Goal: Task Accomplishment & Management: Complete application form

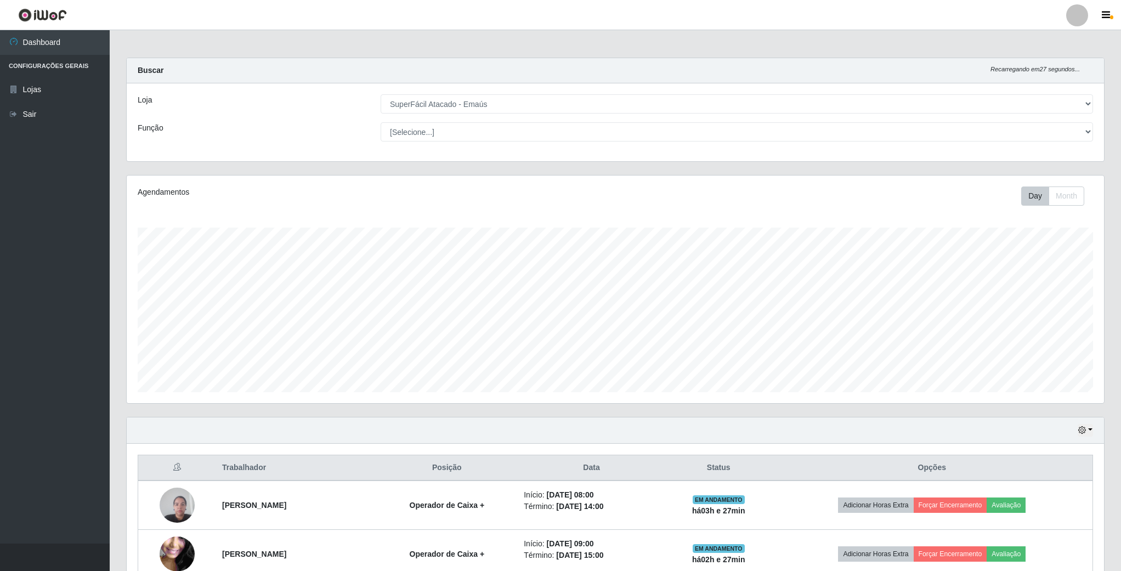
select select "407"
click at [1078, 432] on button "button" at bounding box center [1085, 430] width 15 height 13
click at [1033, 500] on button "3 dias" at bounding box center [1048, 496] width 87 height 23
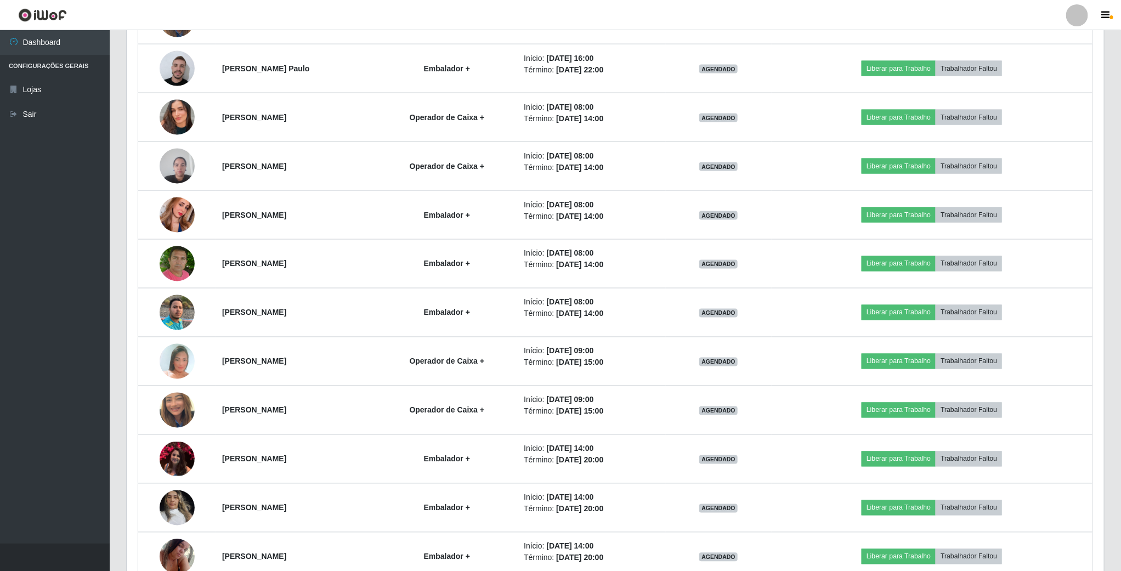
scroll to position [847, 0]
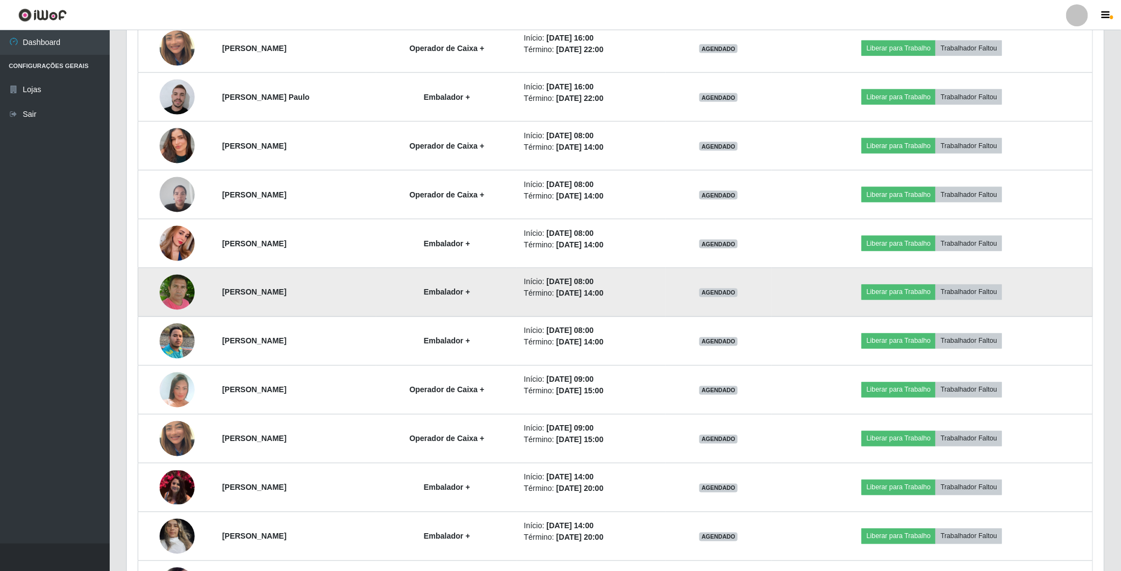
click at [186, 293] on img at bounding box center [177, 292] width 35 height 39
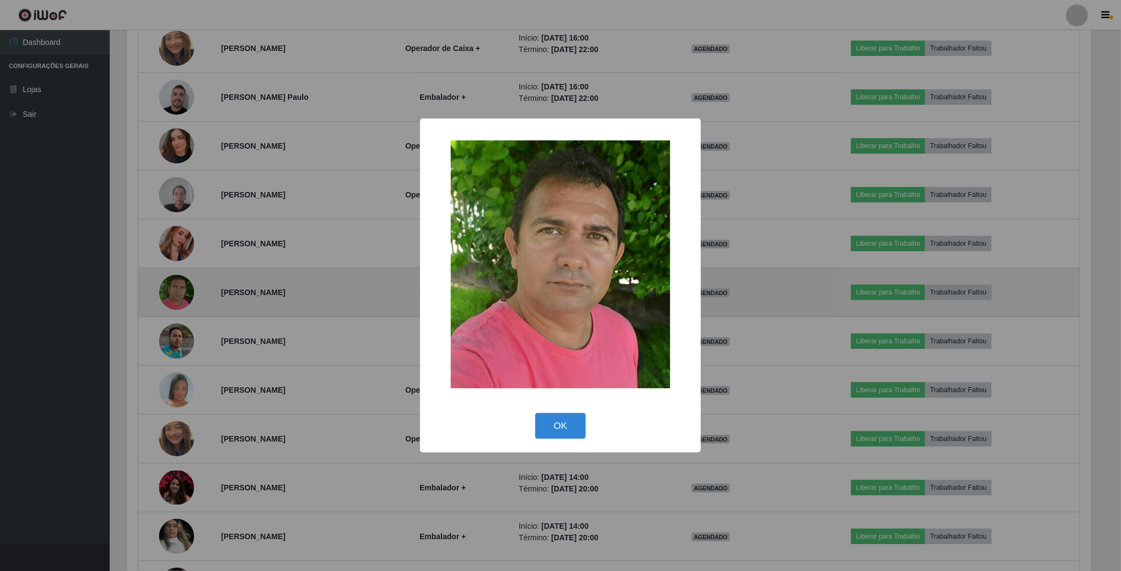
scroll to position [229, 967]
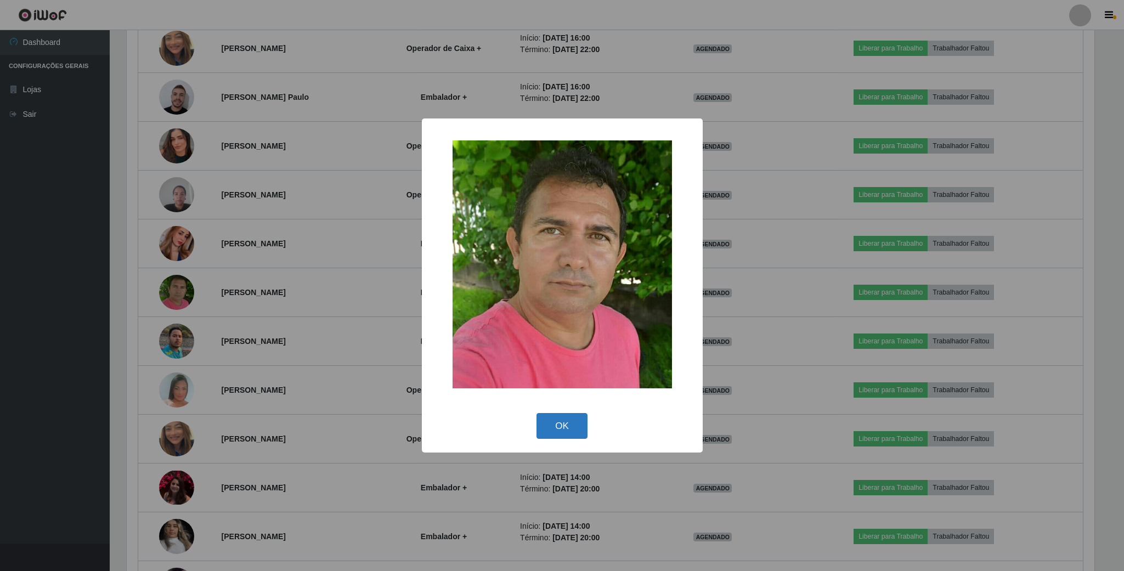
click at [570, 434] on button "OK" at bounding box center [561, 426] width 51 height 26
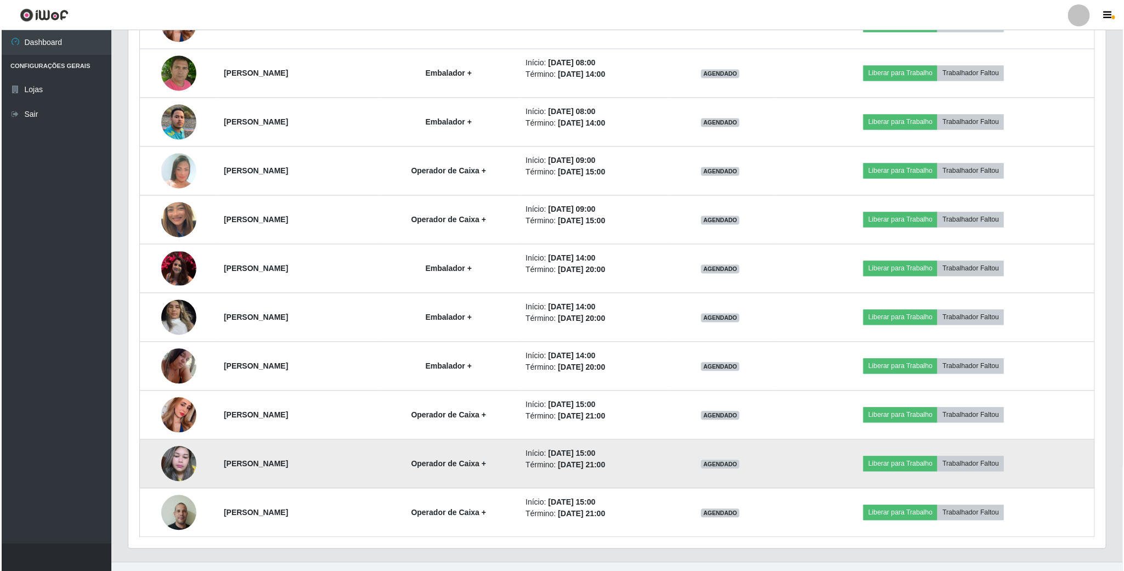
scroll to position [1094, 0]
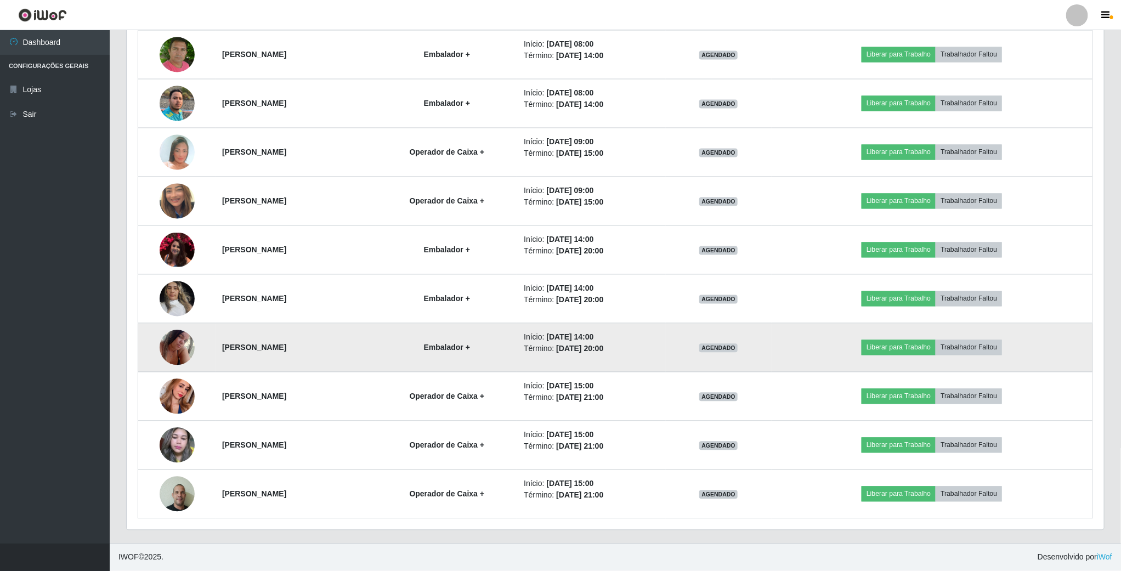
click at [163, 344] on img at bounding box center [177, 347] width 35 height 47
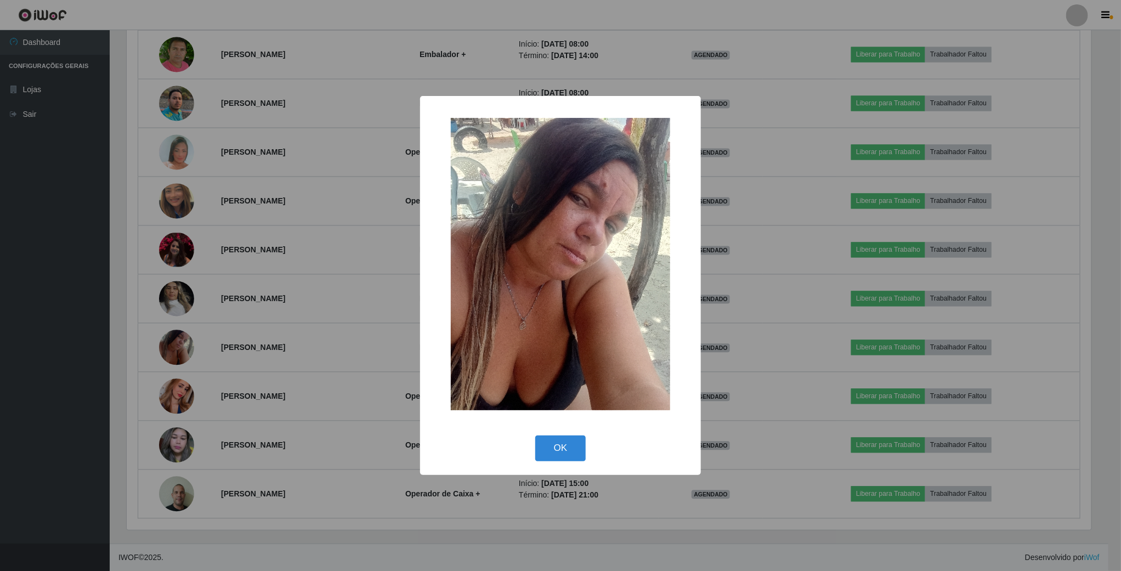
scroll to position [229, 967]
click at [565, 447] on button "OK" at bounding box center [561, 448] width 51 height 26
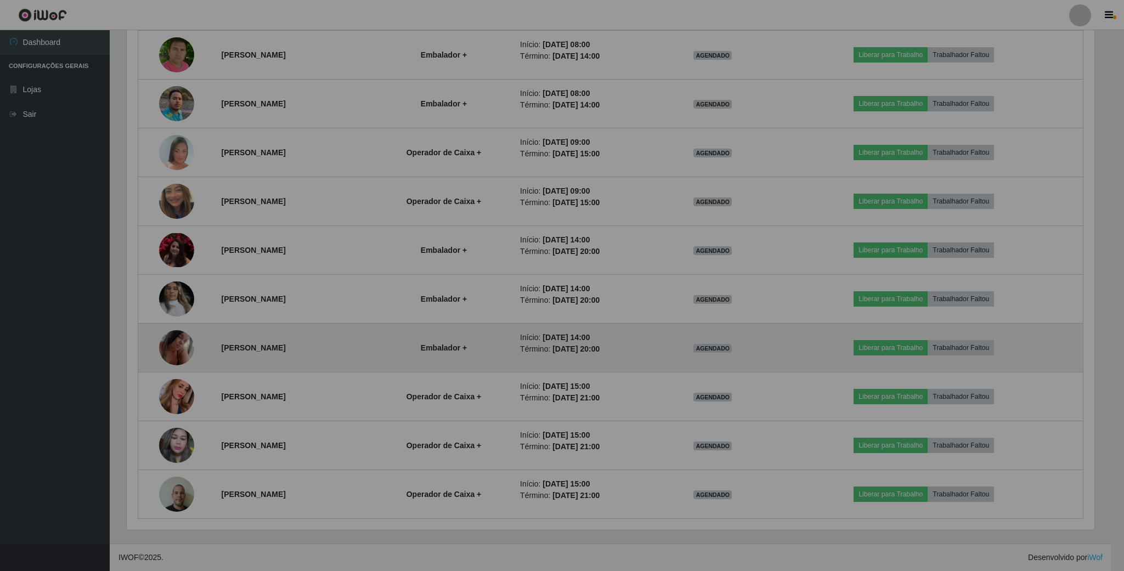
scroll to position [229, 976]
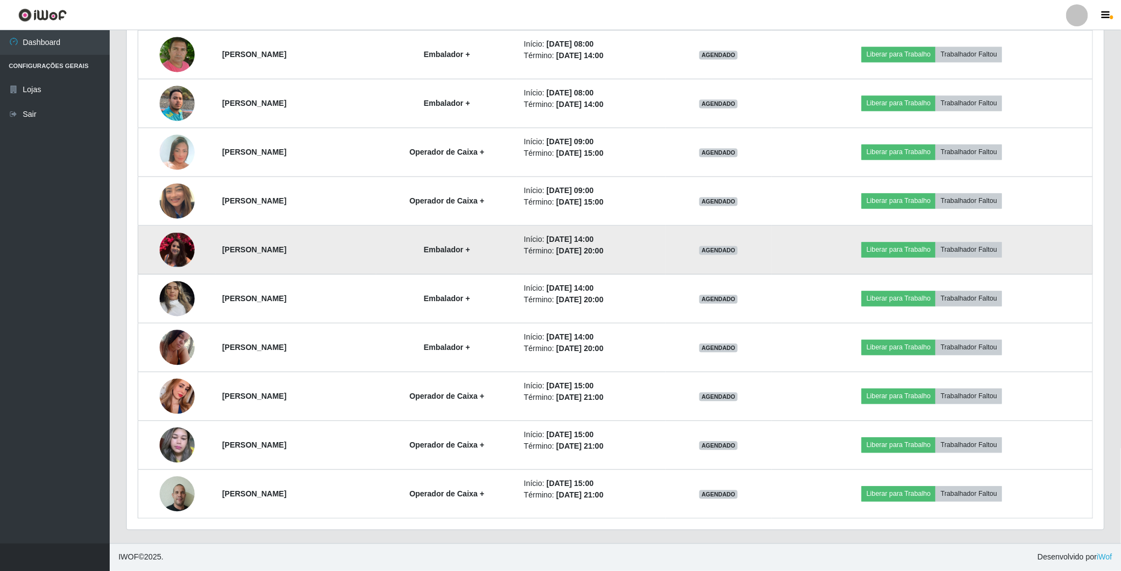
click at [167, 243] on img at bounding box center [177, 250] width 35 height 34
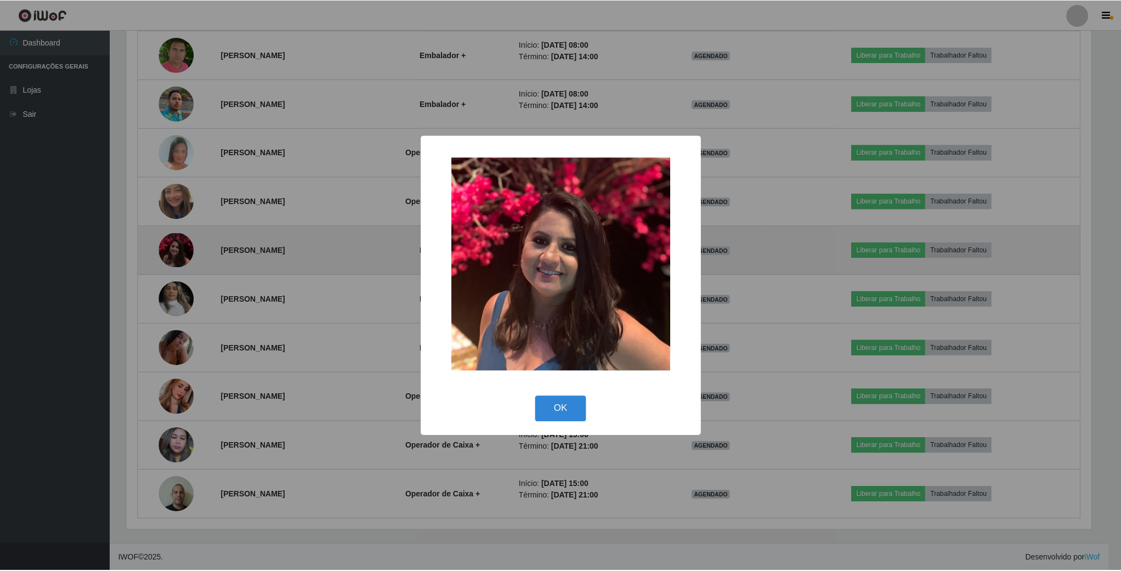
scroll to position [229, 967]
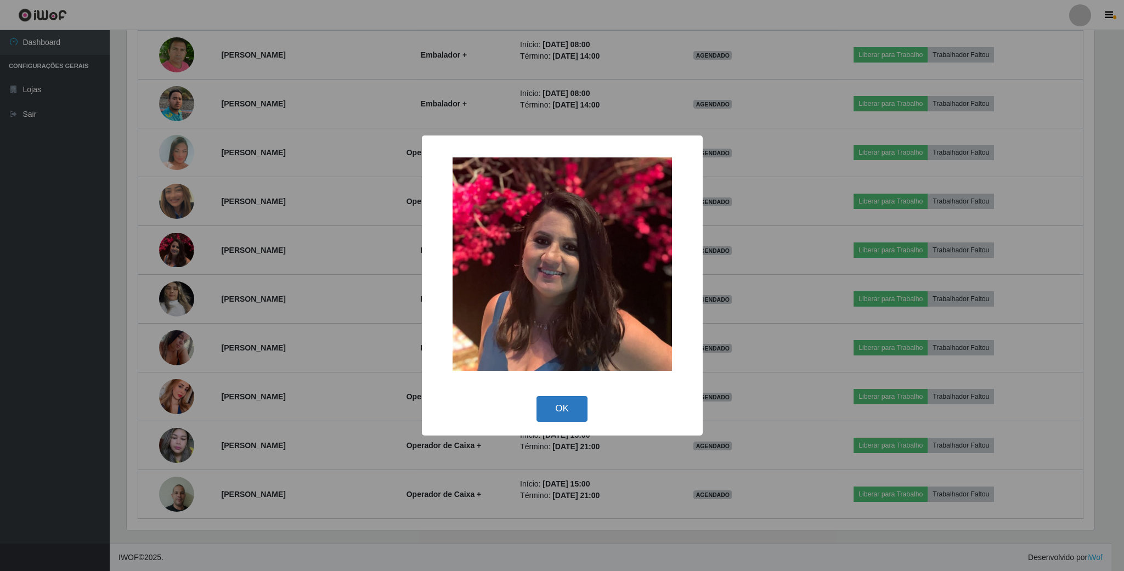
click at [572, 410] on button "OK" at bounding box center [561, 409] width 51 height 26
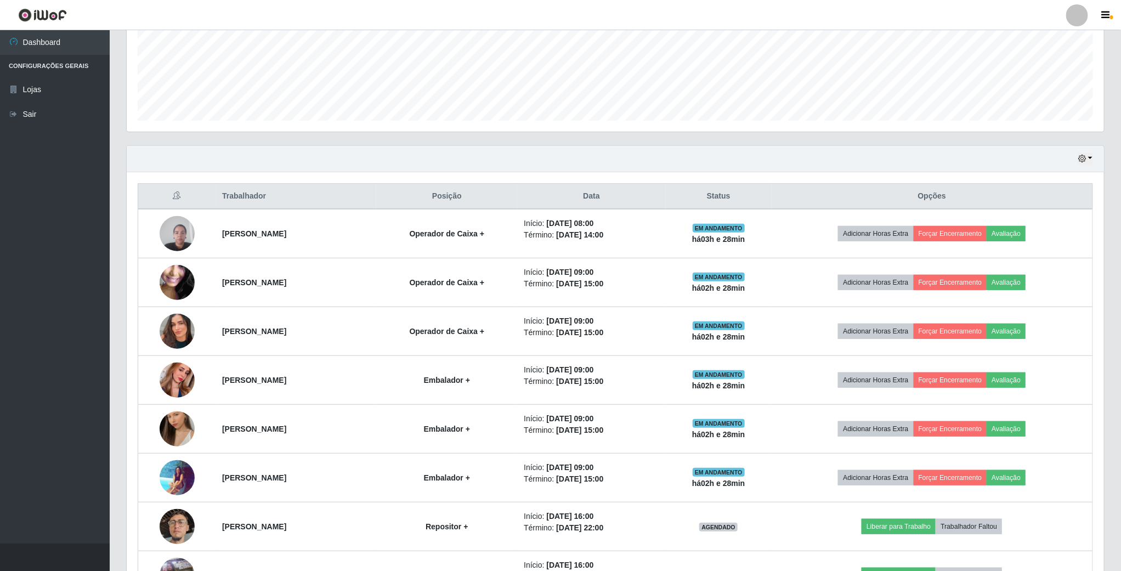
scroll to position [0, 0]
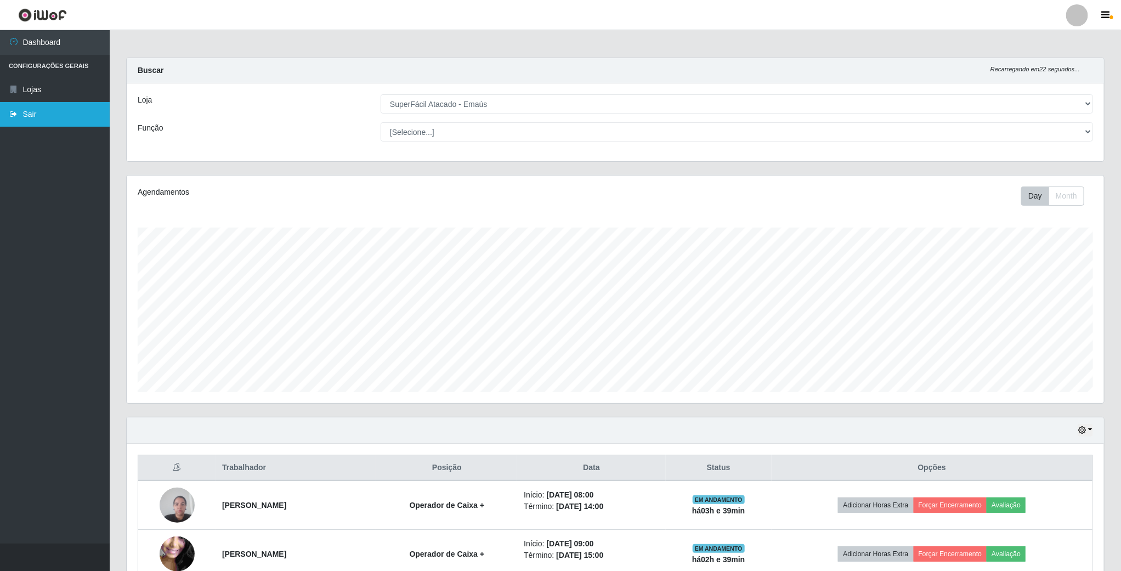
click at [33, 111] on link "Sair" at bounding box center [55, 114] width 110 height 25
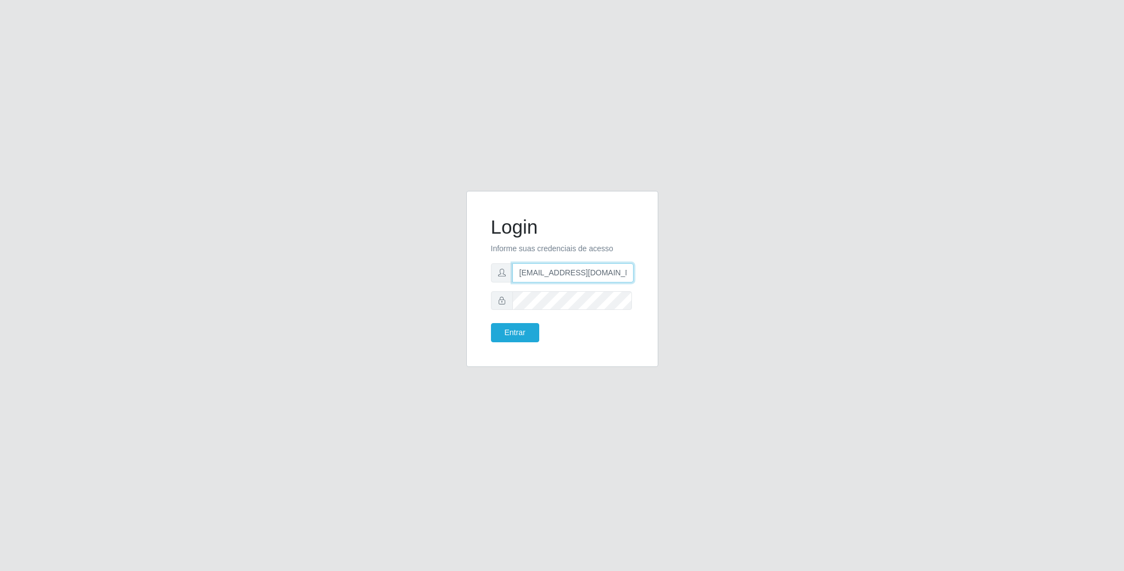
drag, startPoint x: 523, startPoint y: 272, endPoint x: 737, endPoint y: 278, distance: 213.9
click at [737, 278] on div "Login Informe suas credenciais de acesso [EMAIL_ADDRESS][DOMAIN_NAME] Entrar" at bounding box center [562, 286] width 625 height 190
type input "[EMAIL_ADDRESS][DOMAIN_NAME]"
click at [418, 293] on div "Login Informe suas credenciais de acesso [EMAIL_ADDRESS][DOMAIN_NAME] Entrar" at bounding box center [562, 286] width 625 height 190
click at [491, 323] on button "Entrar" at bounding box center [515, 332] width 48 height 19
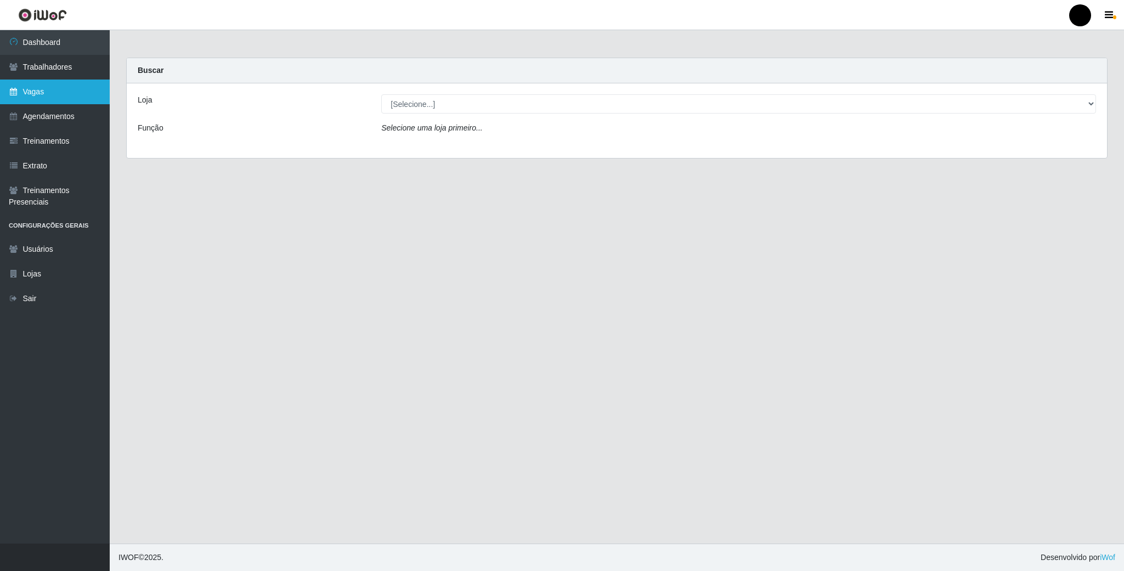
click at [50, 80] on link "Vagas" at bounding box center [55, 92] width 110 height 25
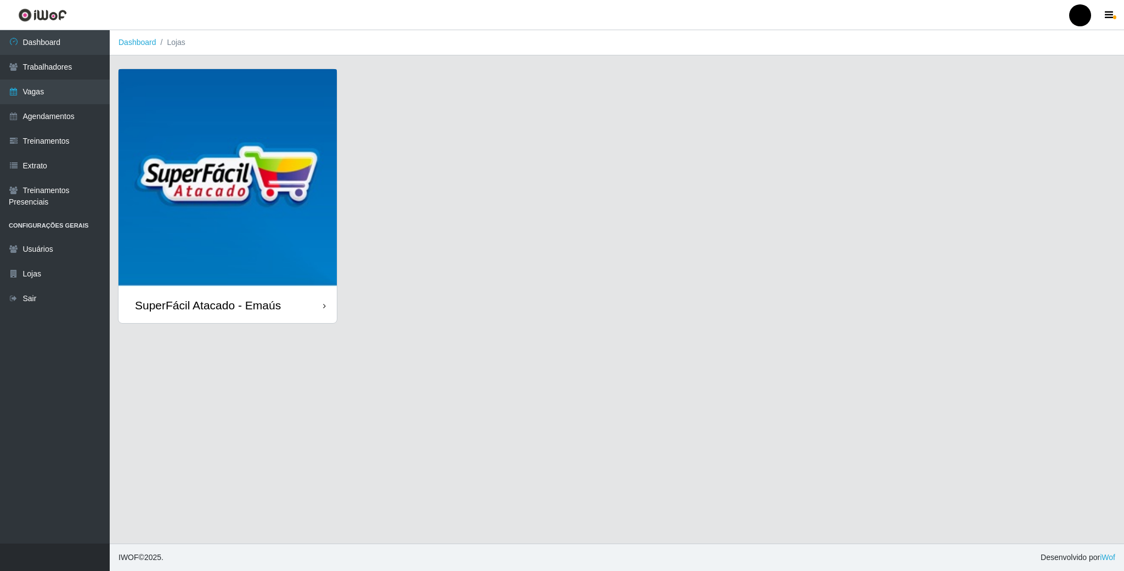
click at [225, 158] on img at bounding box center [227, 178] width 218 height 218
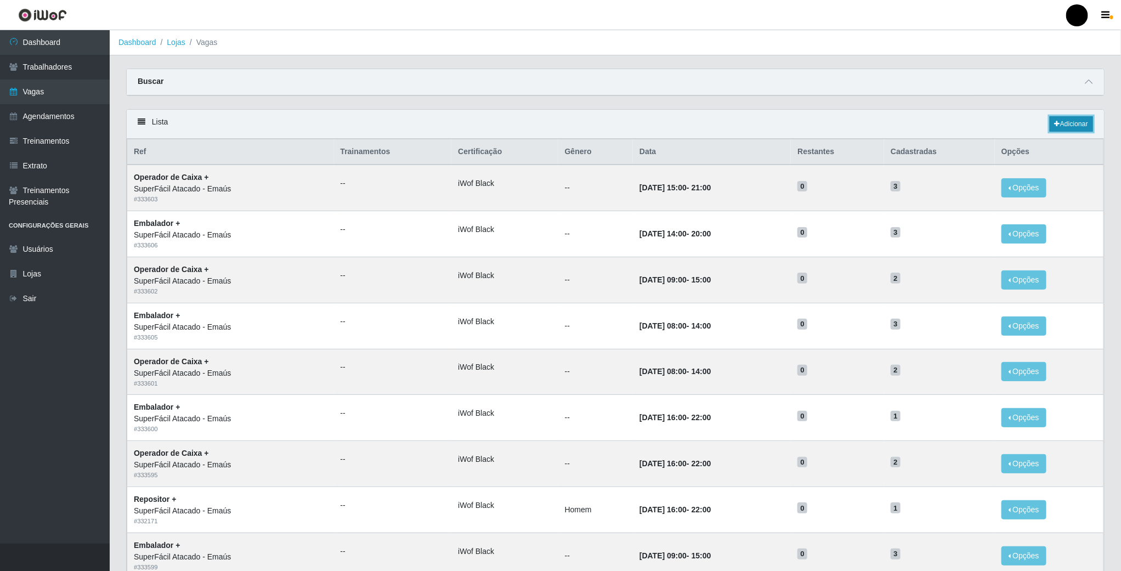
click at [1067, 132] on link "Adicionar" at bounding box center [1071, 123] width 43 height 15
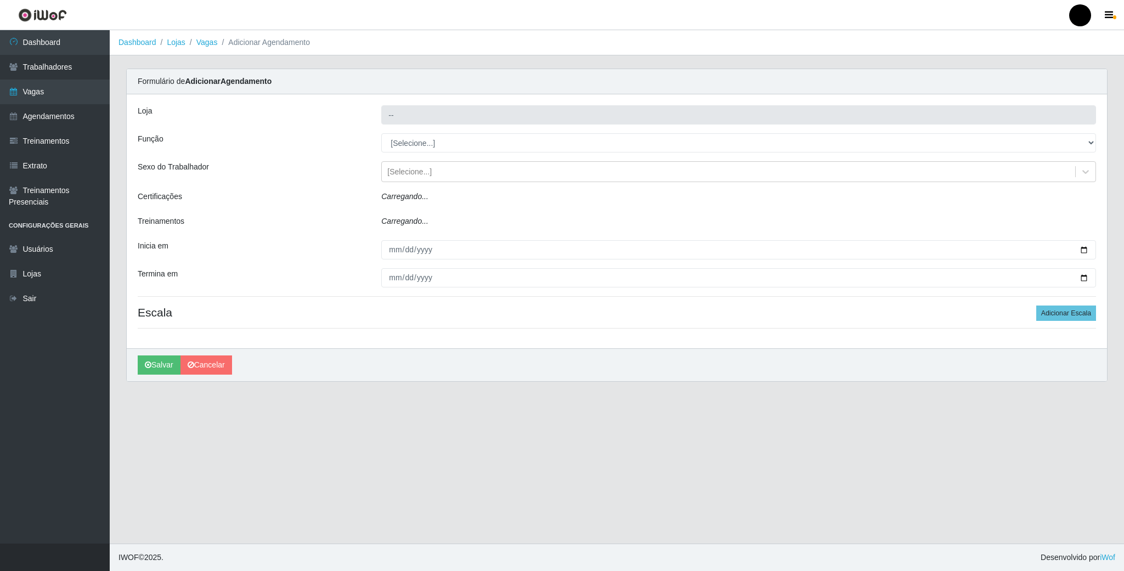
type input "SuperFácil Atacado - Emaús"
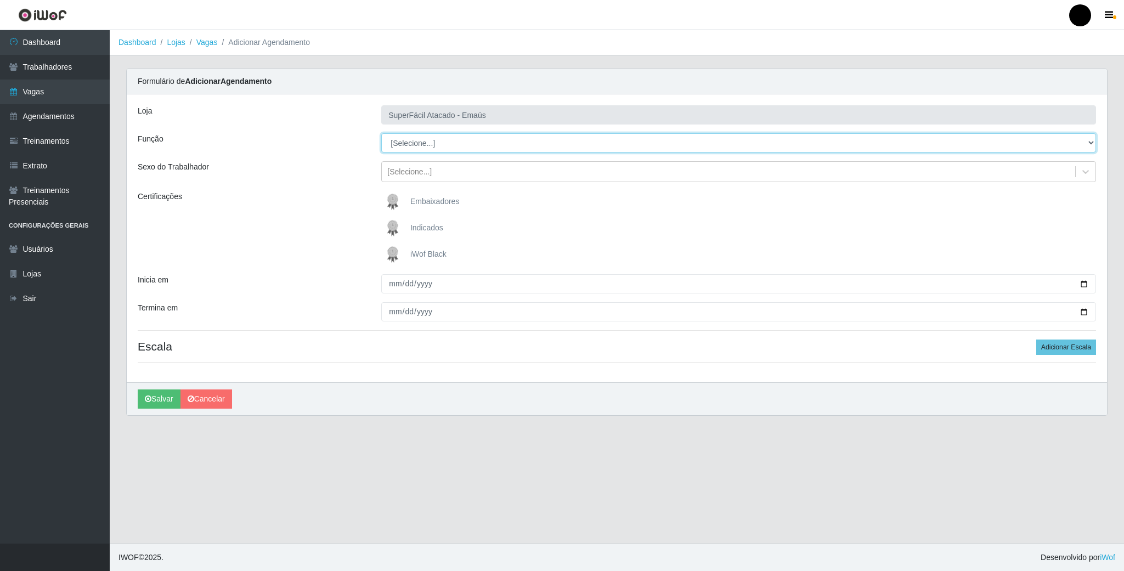
click at [530, 145] on select "[Selecione...] Auxiliar de Estacionamento Auxiliar de Estacionamento + Auxiliar…" at bounding box center [738, 142] width 715 height 19
select select "82"
click at [381, 134] on select "[Selecione...] Auxiliar de Estacionamento Auxiliar de Estacionamento + Auxiliar…" at bounding box center [738, 142] width 715 height 19
click at [393, 257] on img at bounding box center [395, 254] width 26 height 22
click at [0, 0] on input "iWof Black" at bounding box center [0, 0] width 0 height 0
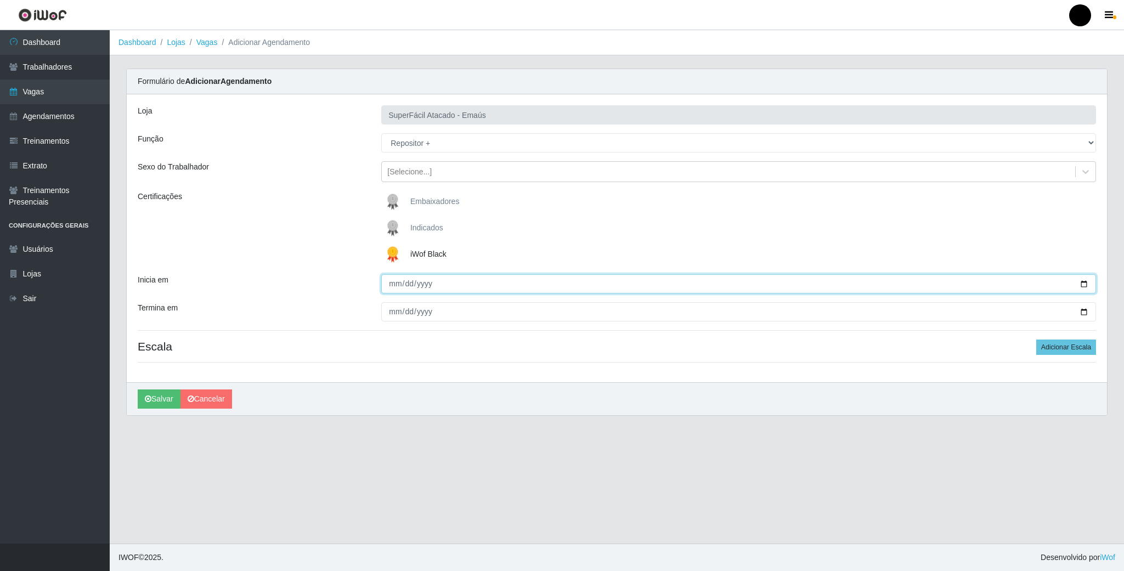
click at [1084, 285] on input "Inicia em" at bounding box center [738, 283] width 715 height 19
type input "[DATE]"
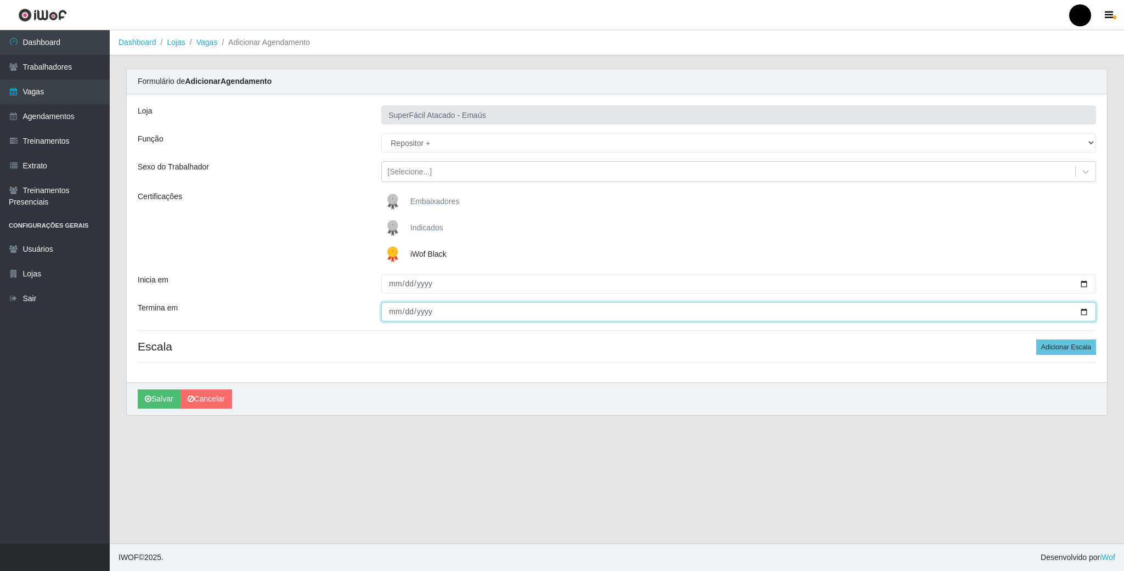
click at [1081, 311] on input "Termina em" at bounding box center [738, 311] width 715 height 19
click at [1088, 313] on input "[DATE]" at bounding box center [738, 311] width 715 height 19
click at [1081, 313] on input "[DATE]" at bounding box center [738, 311] width 715 height 19
type input "[DATE]"
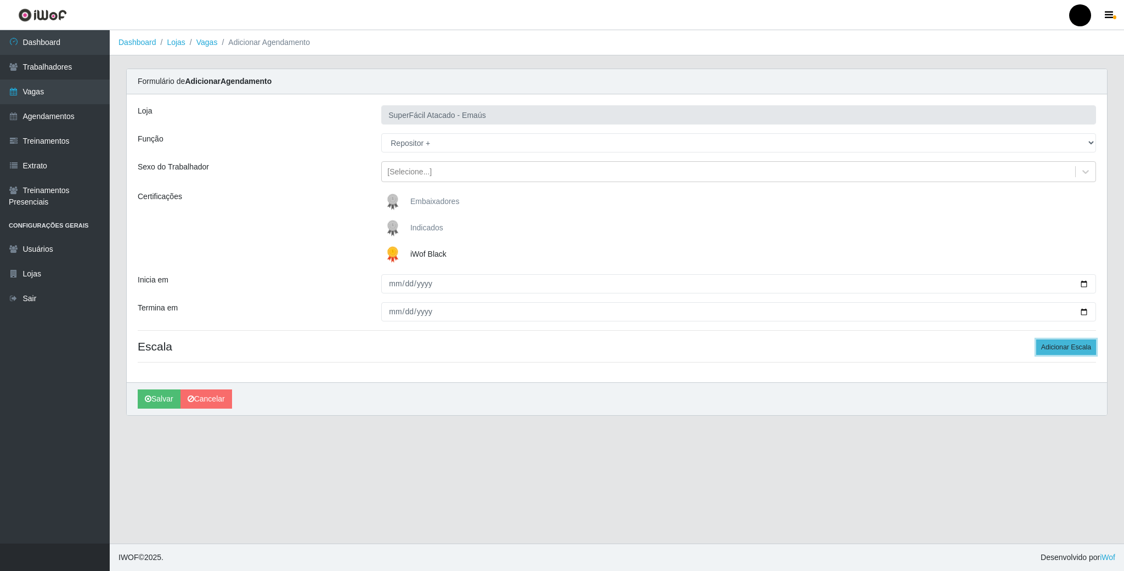
click at [1055, 354] on button "Adicionar Escala" at bounding box center [1066, 346] width 60 height 15
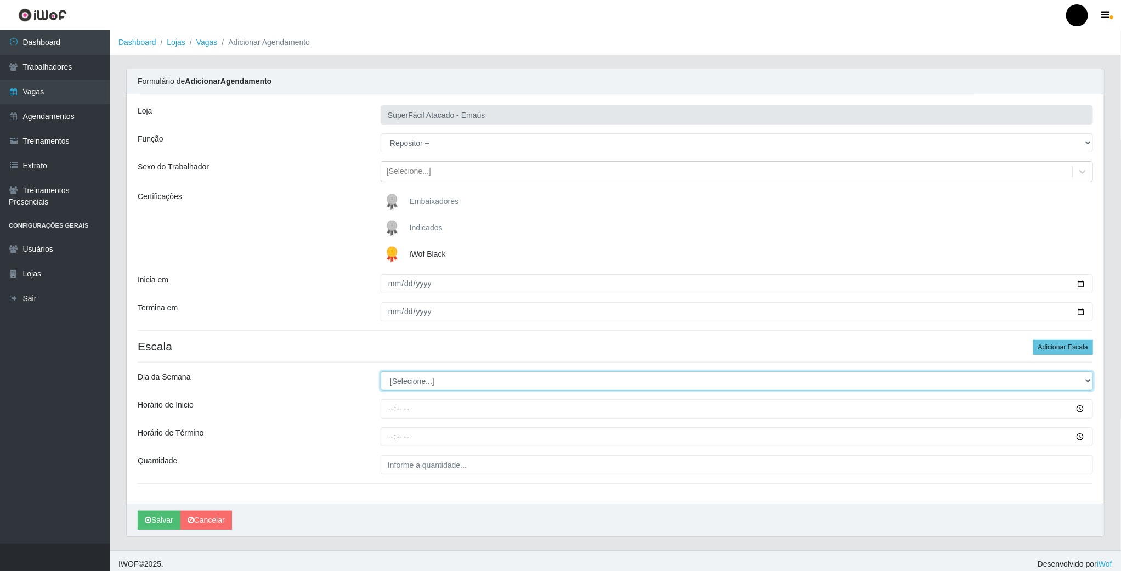
click at [429, 382] on select "[Selecione...] Segunda Terça Quarta Quinta Sexta Sábado Domingo" at bounding box center [737, 380] width 712 height 19
select select "6"
click at [381, 373] on select "[Selecione...] Segunda Terça Quarta Quinta Sexta Sábado Domingo" at bounding box center [737, 380] width 712 height 19
click at [389, 413] on input "Horário de Inicio" at bounding box center [737, 408] width 712 height 19
type input "08:00"
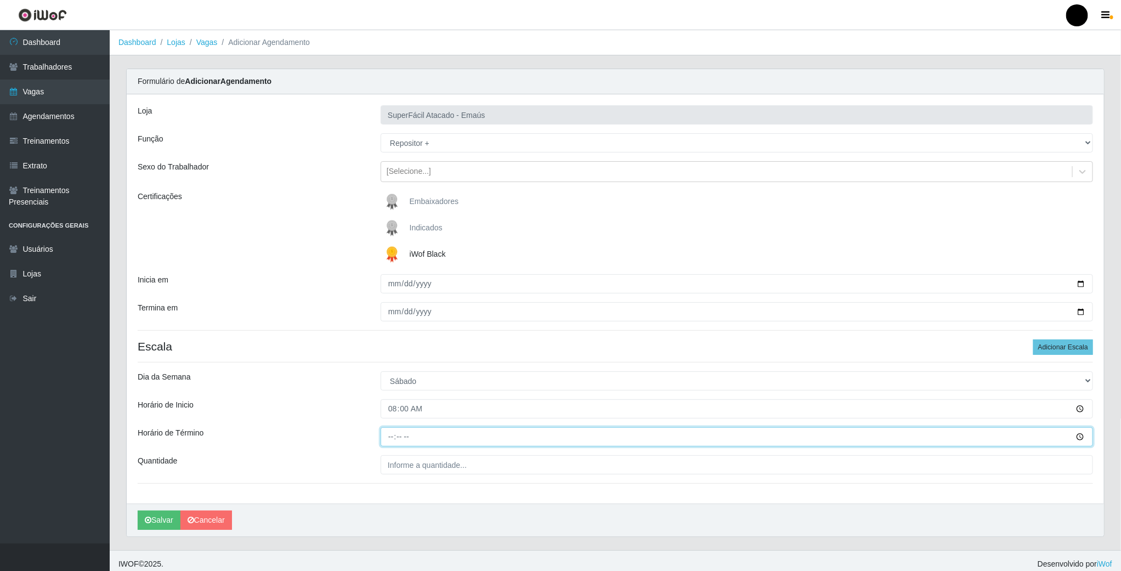
click at [387, 443] on input "Horário de Término" at bounding box center [737, 436] width 712 height 19
type input "14:00"
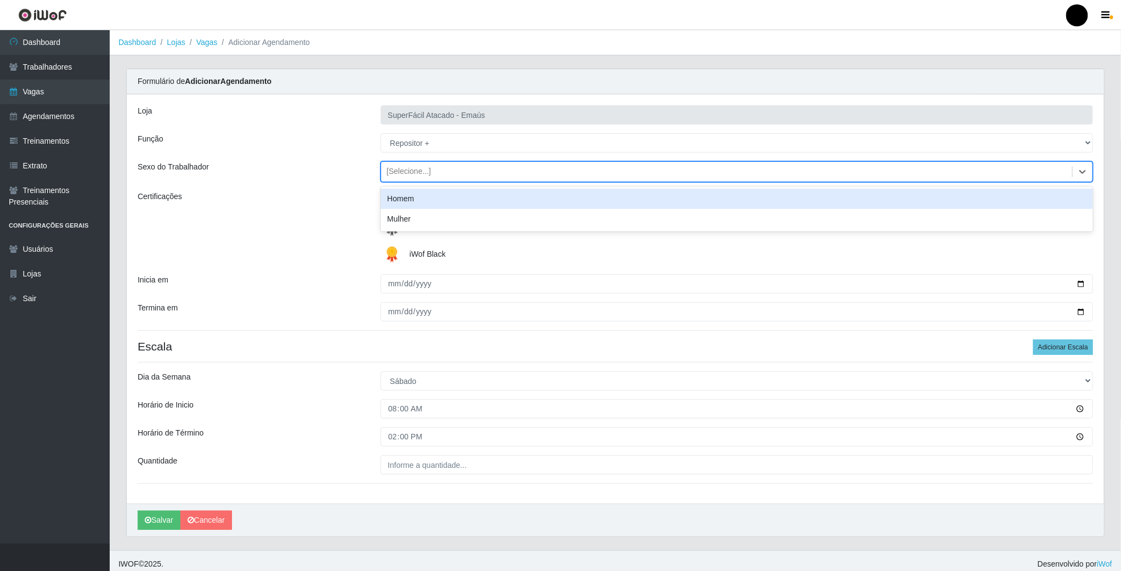
click at [429, 174] on div "[Selecione...]" at bounding box center [726, 172] width 691 height 18
click at [418, 207] on div "Homem" at bounding box center [737, 199] width 712 height 20
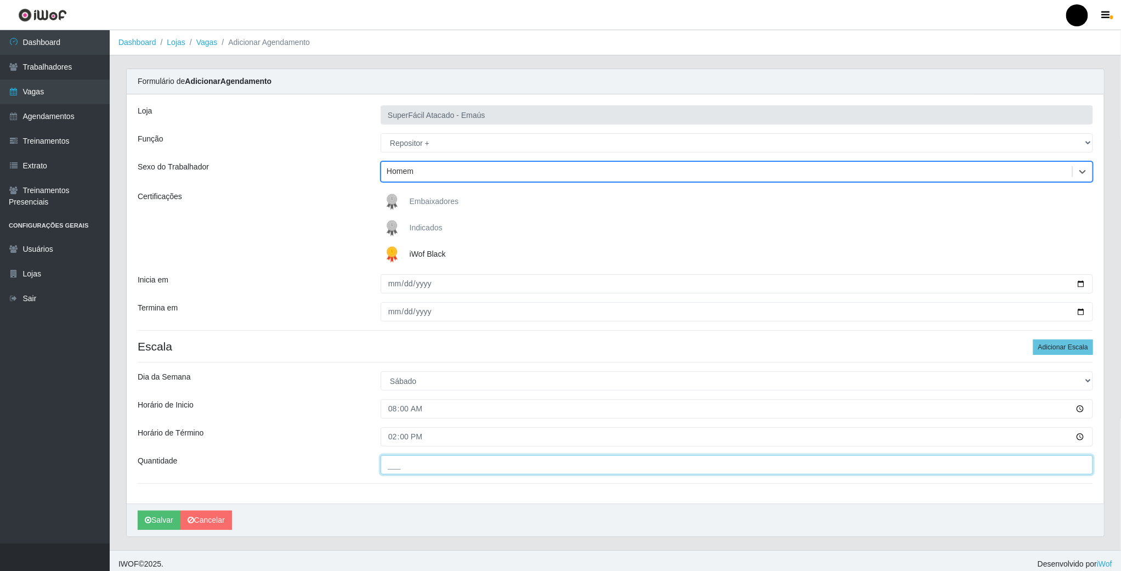
click at [398, 463] on input "___" at bounding box center [737, 464] width 712 height 19
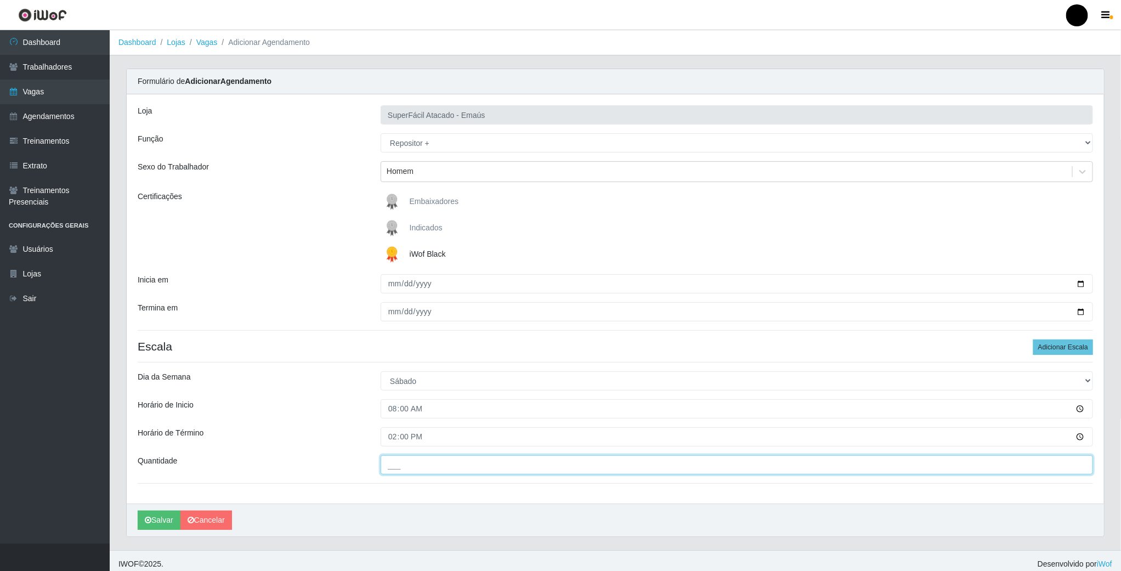
type input "01_"
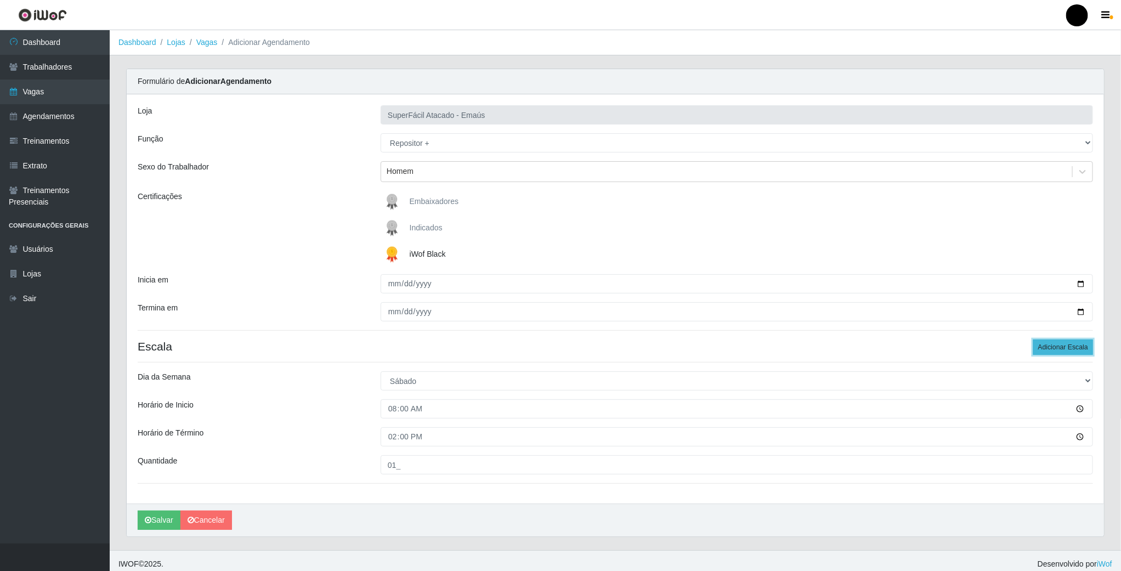
click at [1035, 349] on button "Adicionar Escala" at bounding box center [1063, 346] width 60 height 15
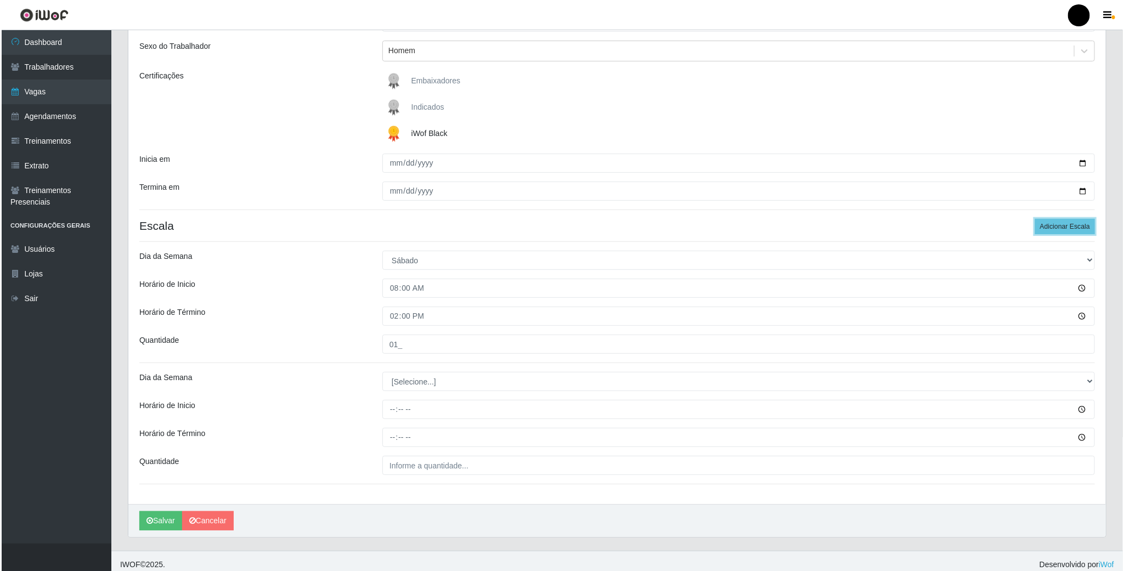
scroll to position [131, 0]
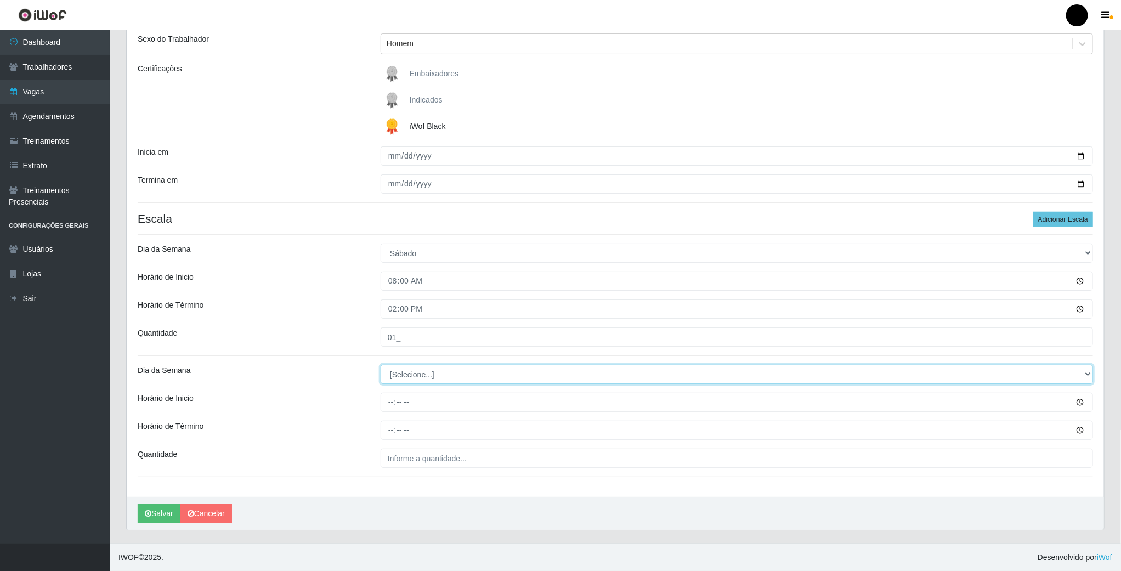
click at [412, 369] on select "[Selecione...] Segunda Terça Quarta Quinta Sexta Sábado Domingo" at bounding box center [737, 374] width 712 height 19
select select "0"
click at [381, 365] on select "[Selecione...] Segunda Terça Quarta Quinta Sexta Sábado Domingo" at bounding box center [737, 374] width 712 height 19
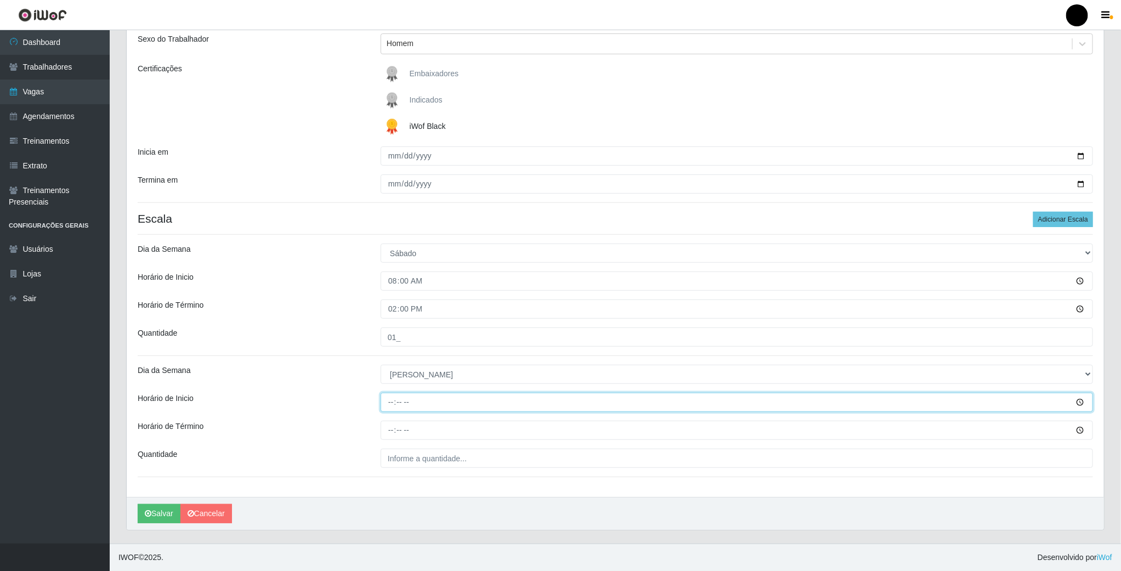
click at [390, 400] on input "Horário de Inicio" at bounding box center [737, 402] width 712 height 19
type input "15:00"
click at [387, 432] on input "Horário de Término" at bounding box center [737, 430] width 712 height 19
type input "21:00"
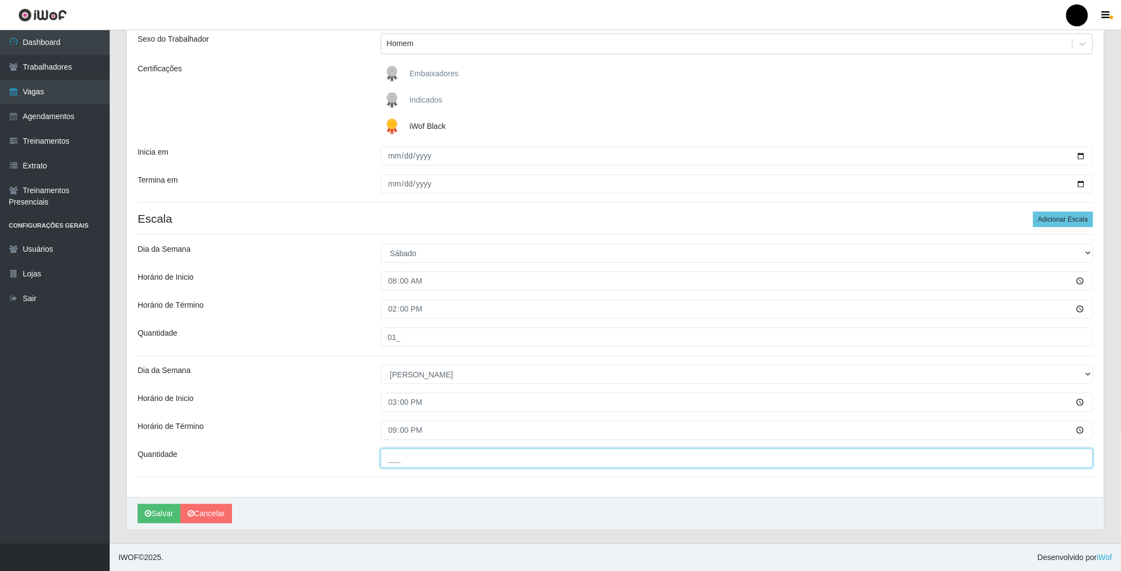
click at [396, 461] on input "___" at bounding box center [737, 458] width 712 height 19
type input "01_"
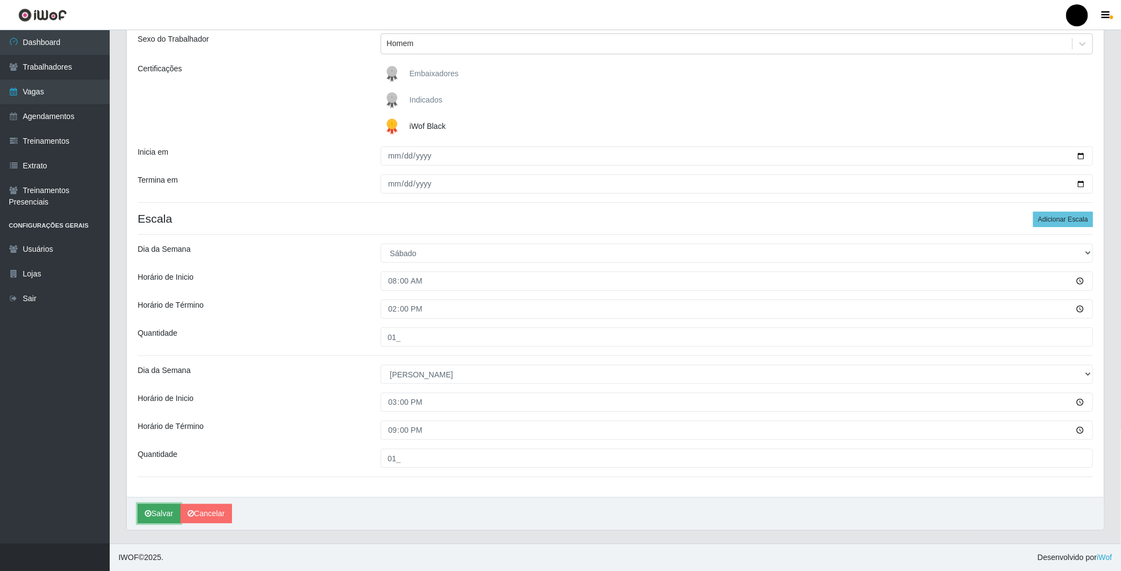
click at [150, 512] on icon "submit" at bounding box center [148, 513] width 7 height 8
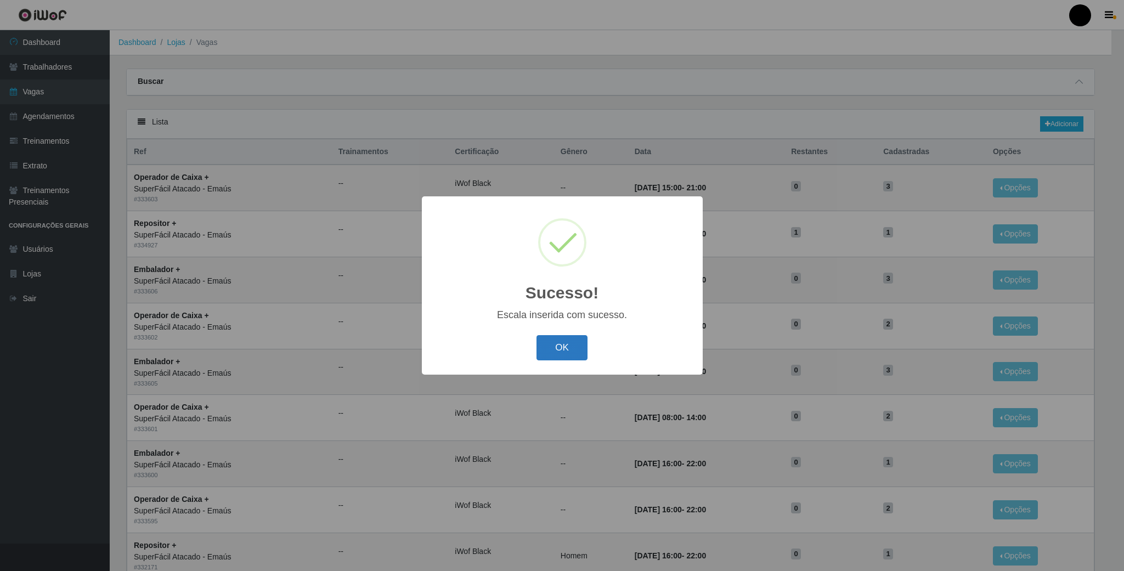
click at [582, 343] on button "OK" at bounding box center [561, 348] width 51 height 26
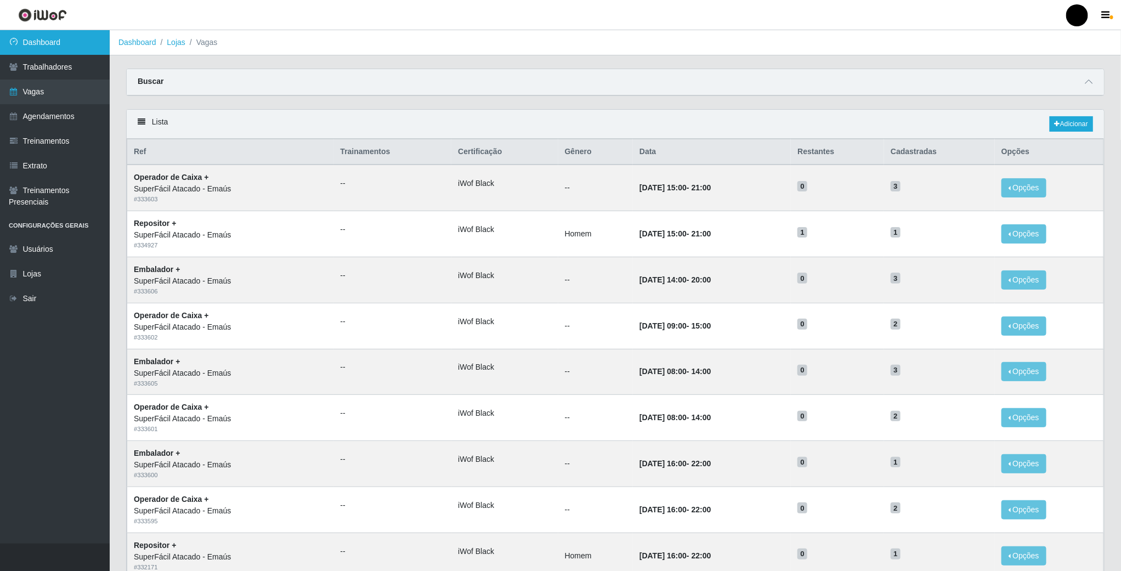
click at [42, 39] on link "Dashboard" at bounding box center [55, 42] width 110 height 25
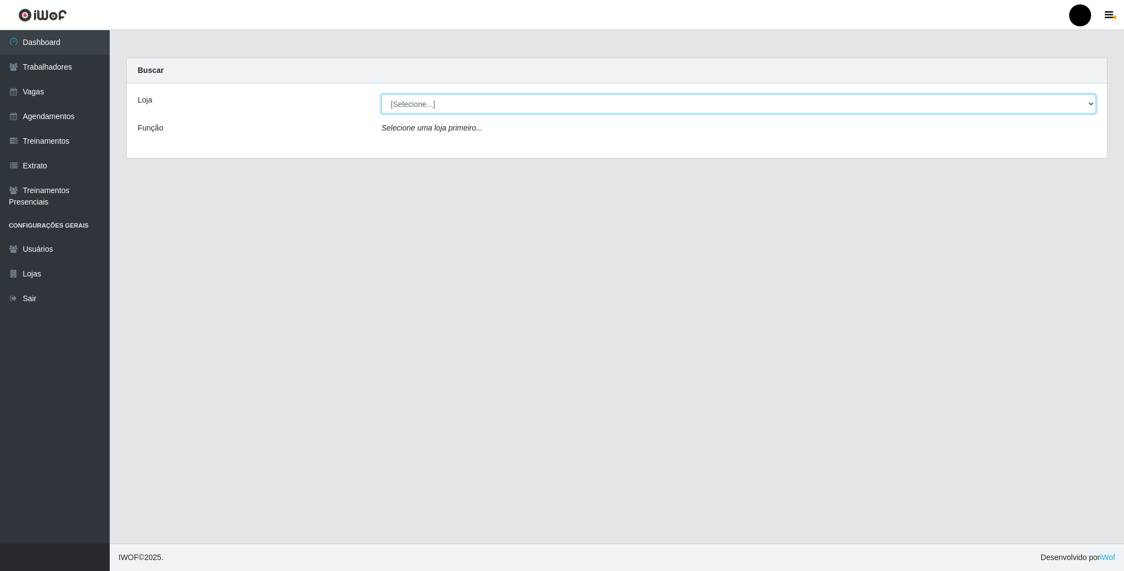
click at [652, 112] on select "[Selecione...] SuperFácil Atacado - Emaús" at bounding box center [738, 103] width 715 height 19
select select "407"
click at [381, 94] on select "[Selecione...] SuperFácil Atacado - Emaús" at bounding box center [738, 103] width 715 height 19
